Goal: Transaction & Acquisition: Obtain resource

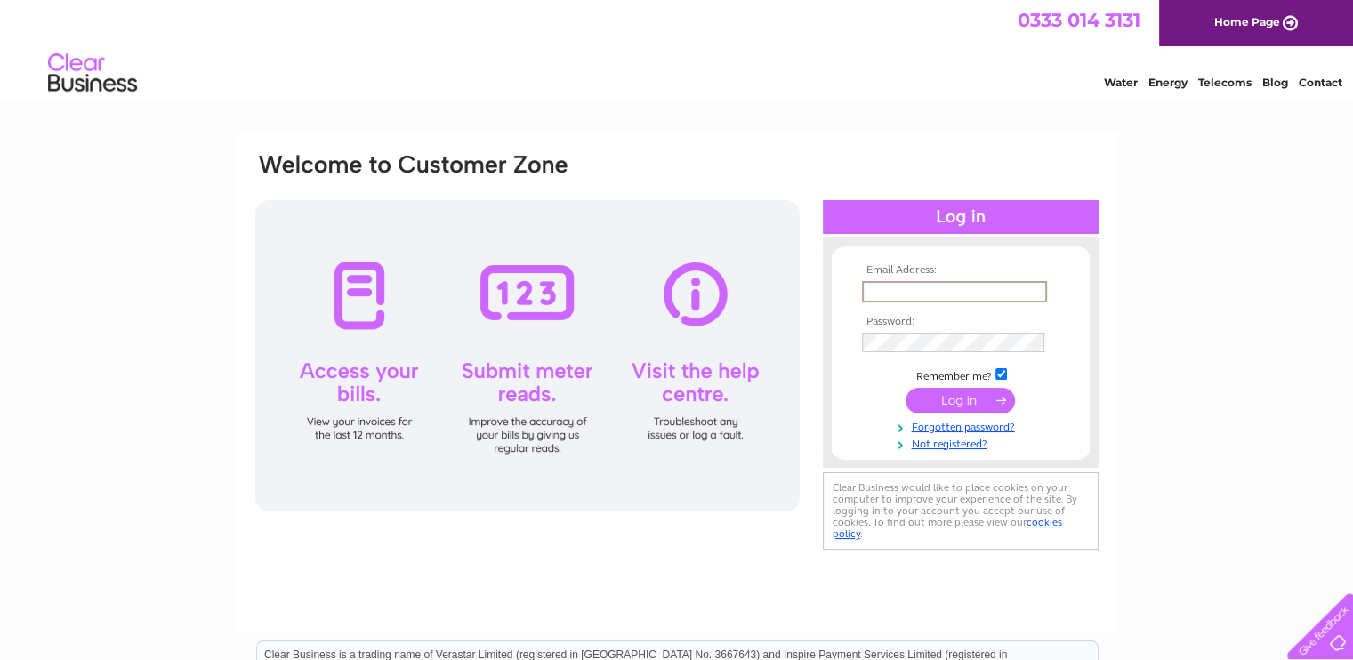
click at [929, 291] on input "text" at bounding box center [954, 291] width 185 height 21
paste input "claire@topazdetailing.com"
type input "claire@topazdetailing.com"
click at [987, 395] on input "submit" at bounding box center [960, 398] width 109 height 25
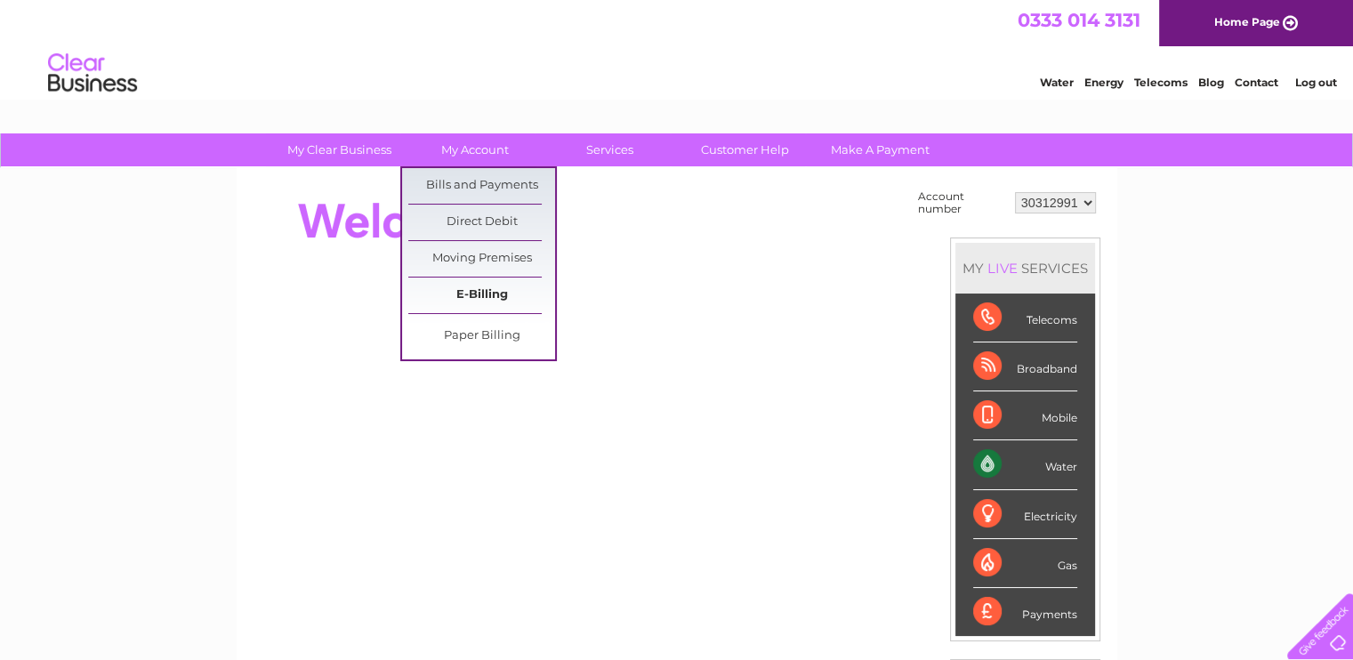
click at [491, 294] on link "E-Billing" at bounding box center [481, 296] width 147 height 36
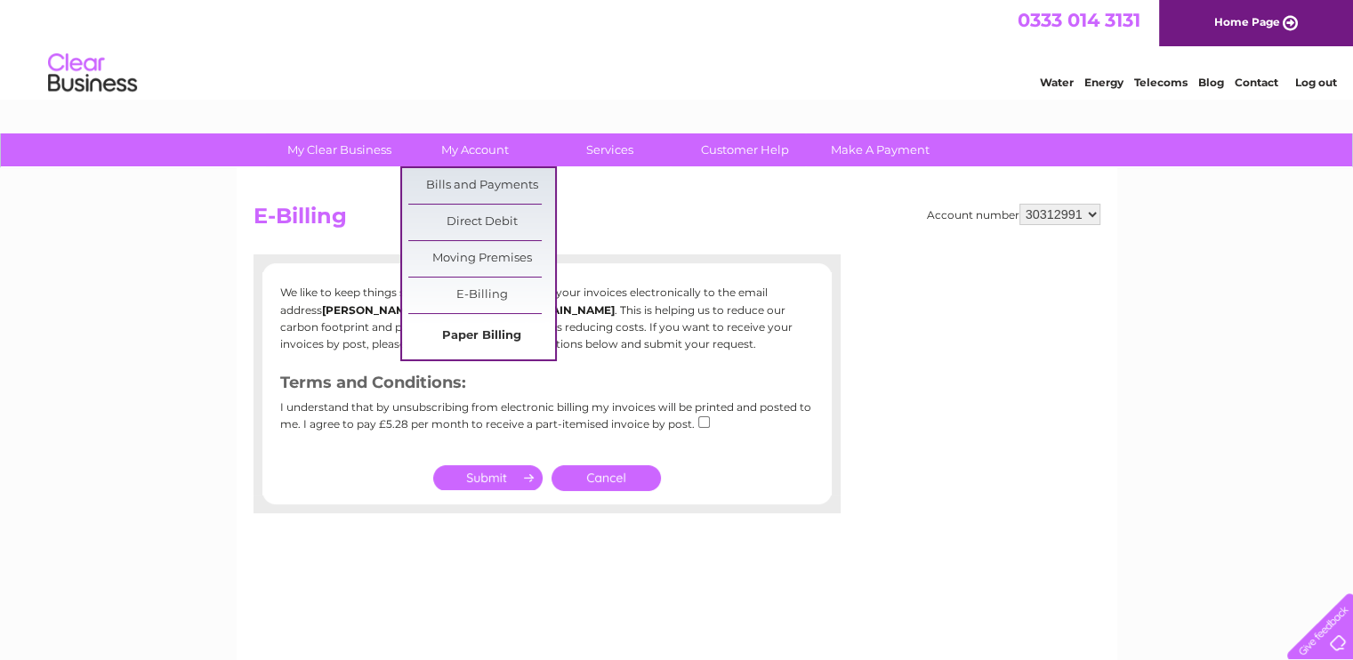
click at [475, 332] on link "Paper Billing" at bounding box center [481, 337] width 147 height 36
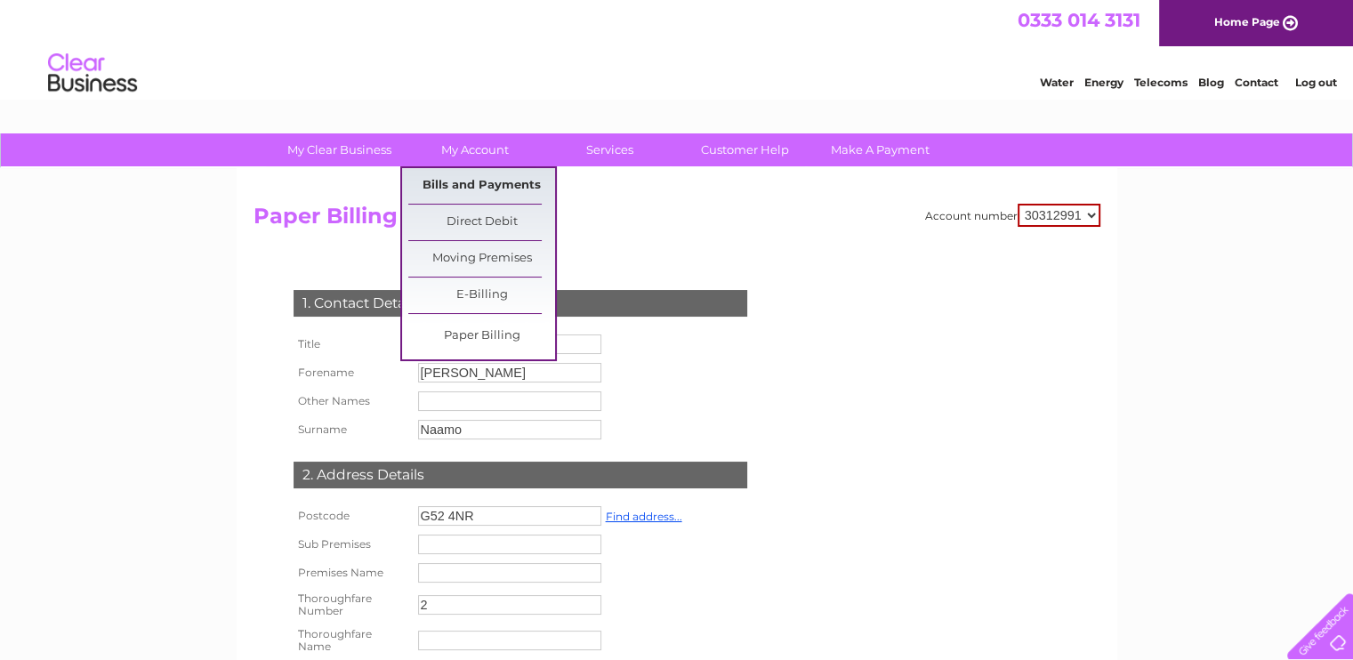
click at [470, 189] on link "Bills and Payments" at bounding box center [481, 186] width 147 height 36
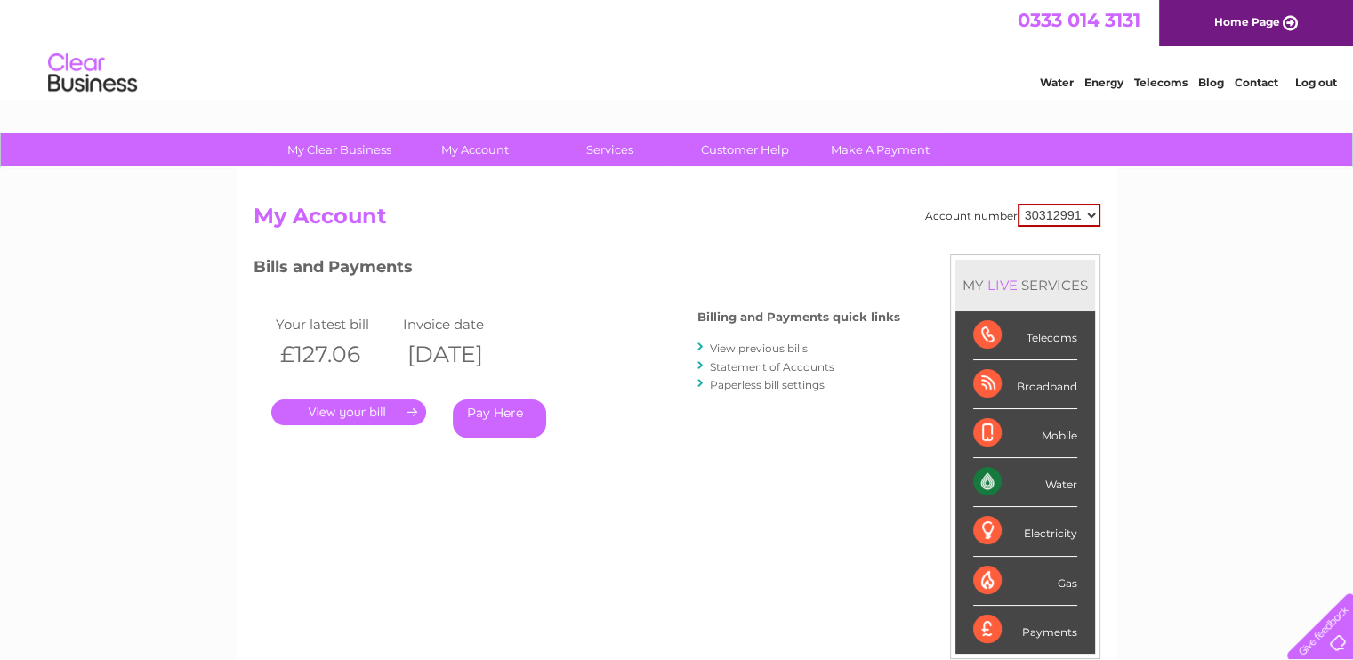
click at [406, 404] on link "." at bounding box center [348, 412] width 155 height 26
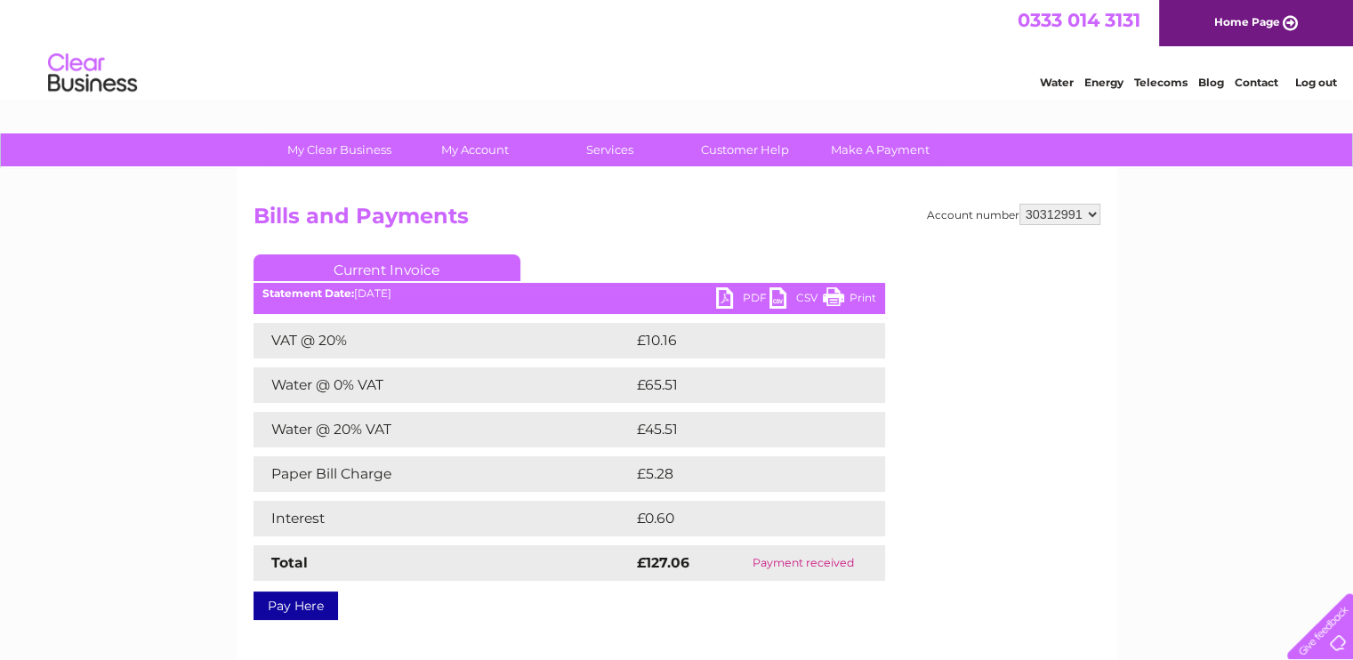
click at [728, 295] on link "PDF" at bounding box center [742, 300] width 53 height 26
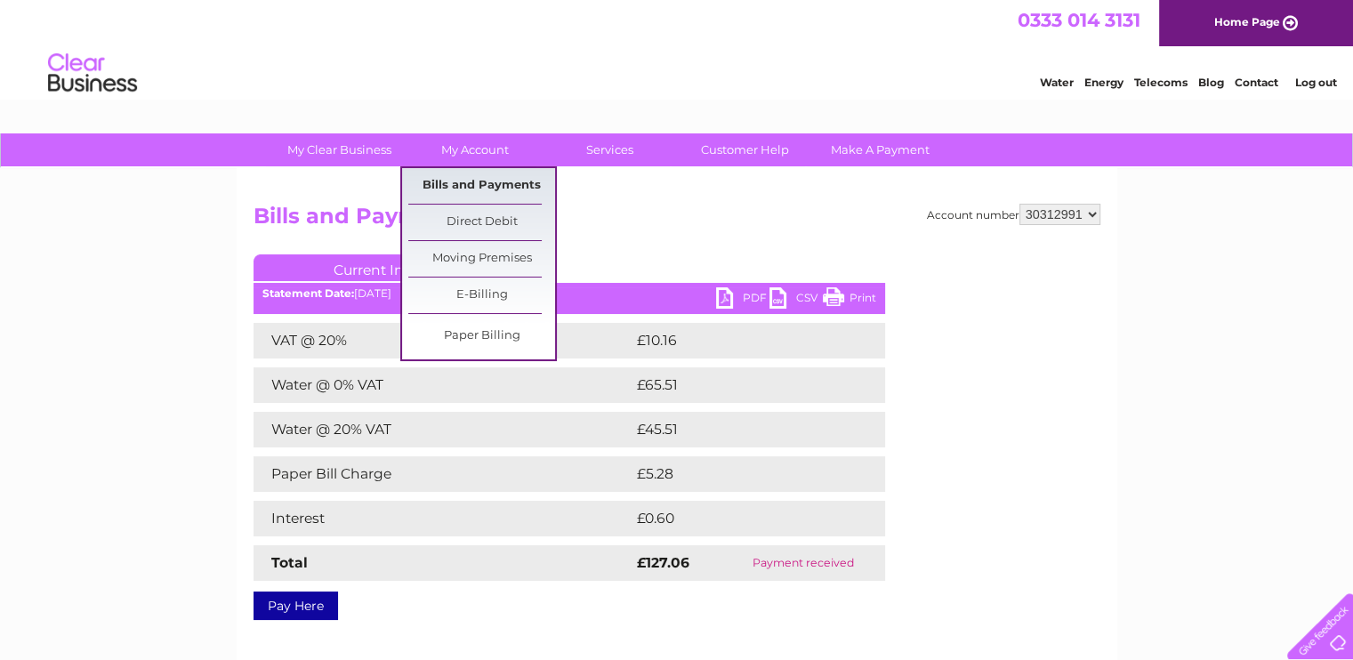
click at [464, 184] on link "Bills and Payments" at bounding box center [481, 186] width 147 height 36
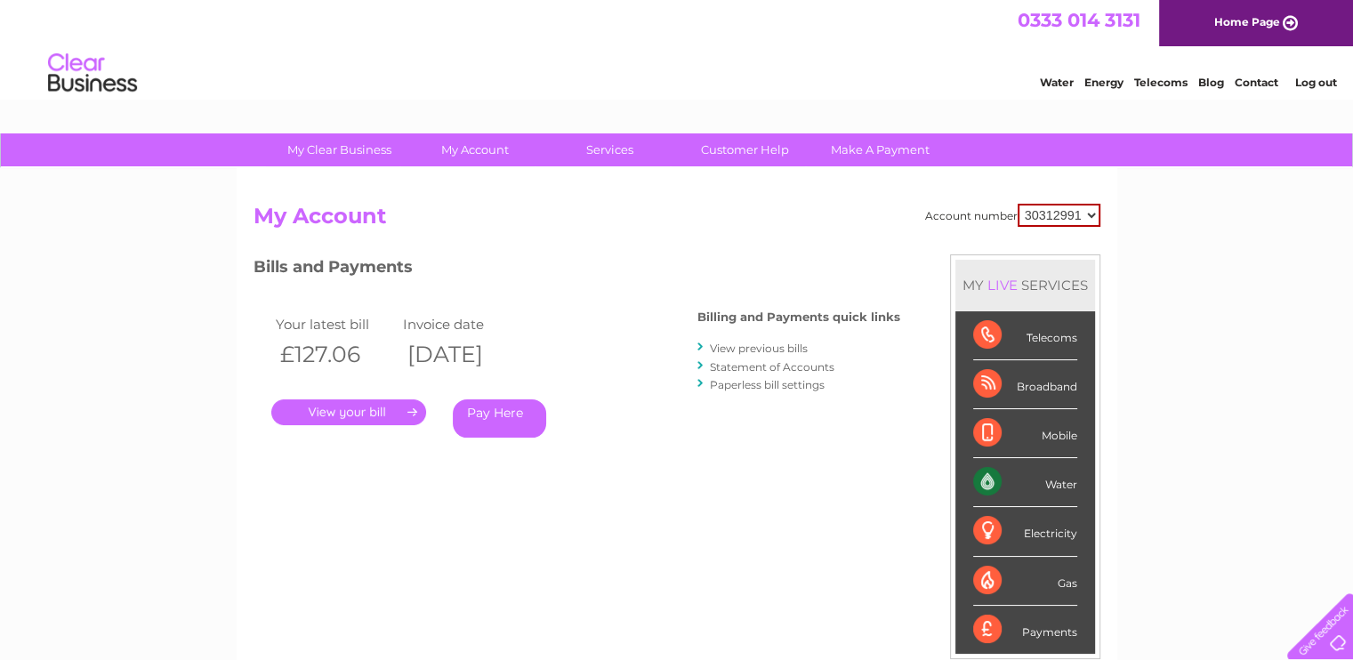
click at [733, 348] on link "View previous bills" at bounding box center [759, 348] width 98 height 13
